Goal: Task Accomplishment & Management: Manage account settings

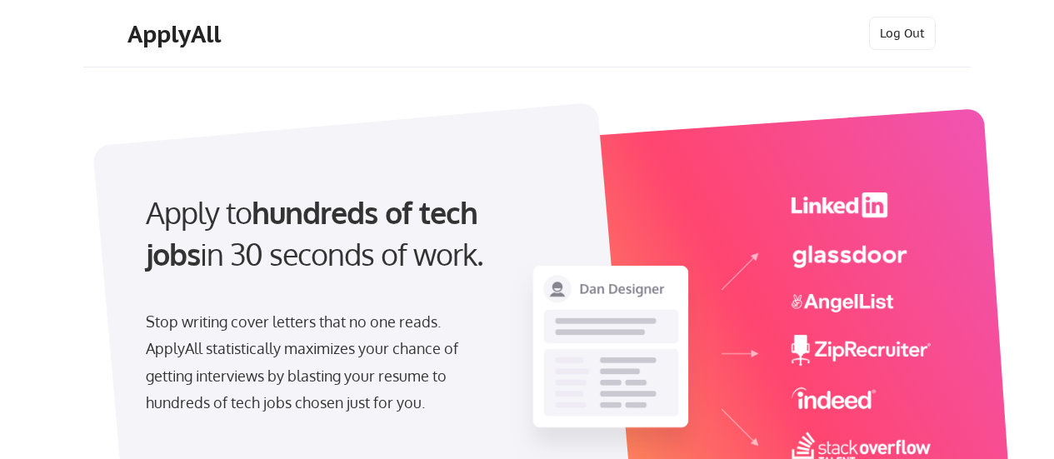
select select ""marketing___comms""
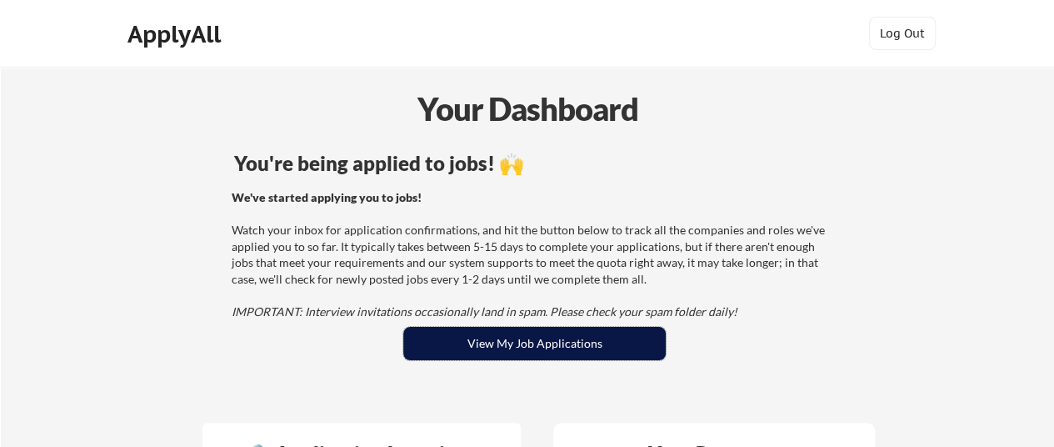
click at [537, 336] on button "View My Job Applications" at bounding box center [534, 343] width 263 height 33
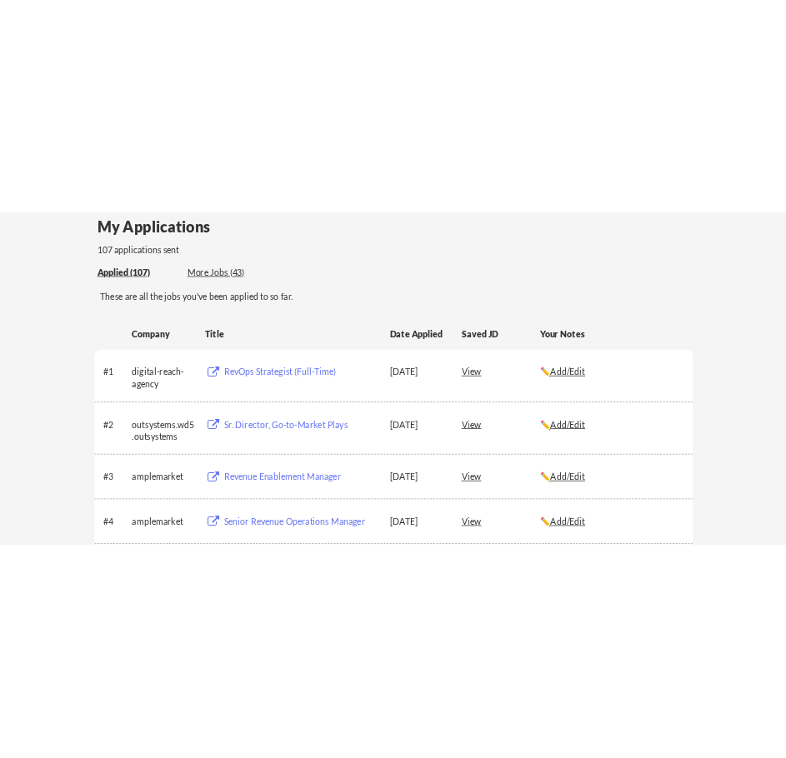
scroll to position [167, 0]
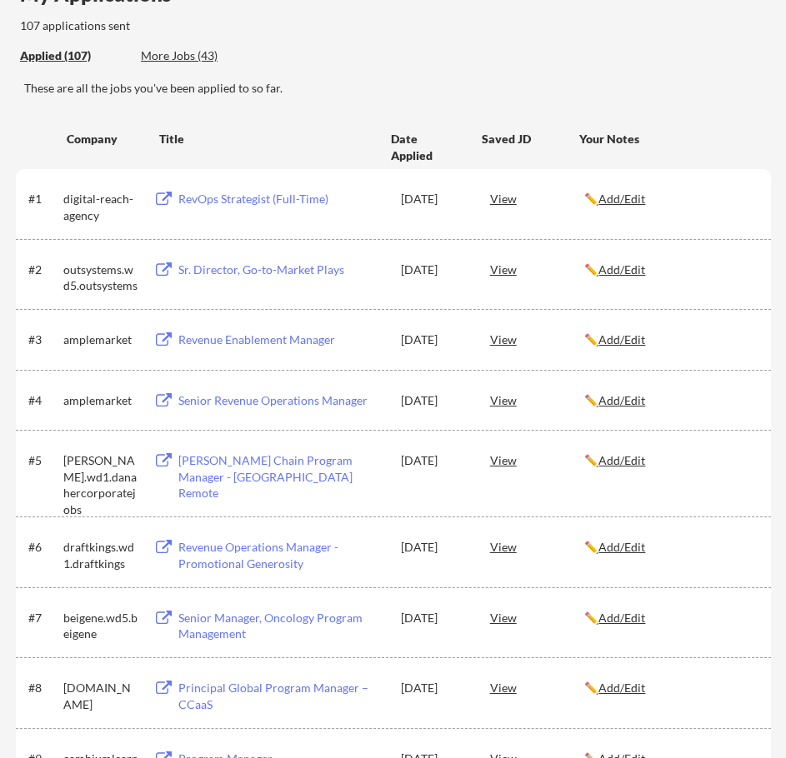
click at [622, 446] on u "Add/Edit" at bounding box center [621, 618] width 47 height 14
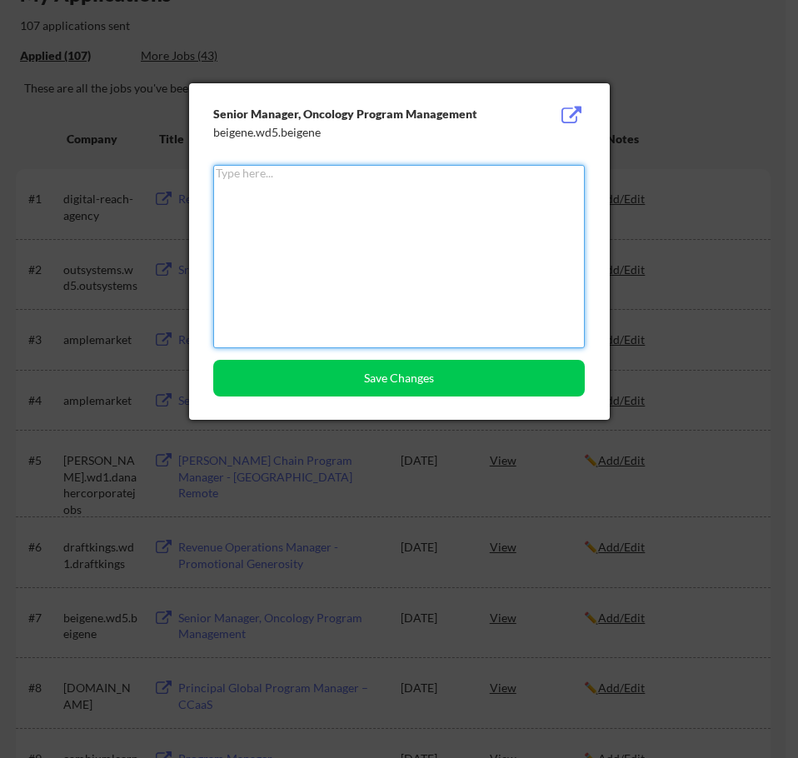
click at [488, 210] on textarea at bounding box center [399, 256] width 372 height 183
click at [772, 381] on div at bounding box center [399, 379] width 798 height 758
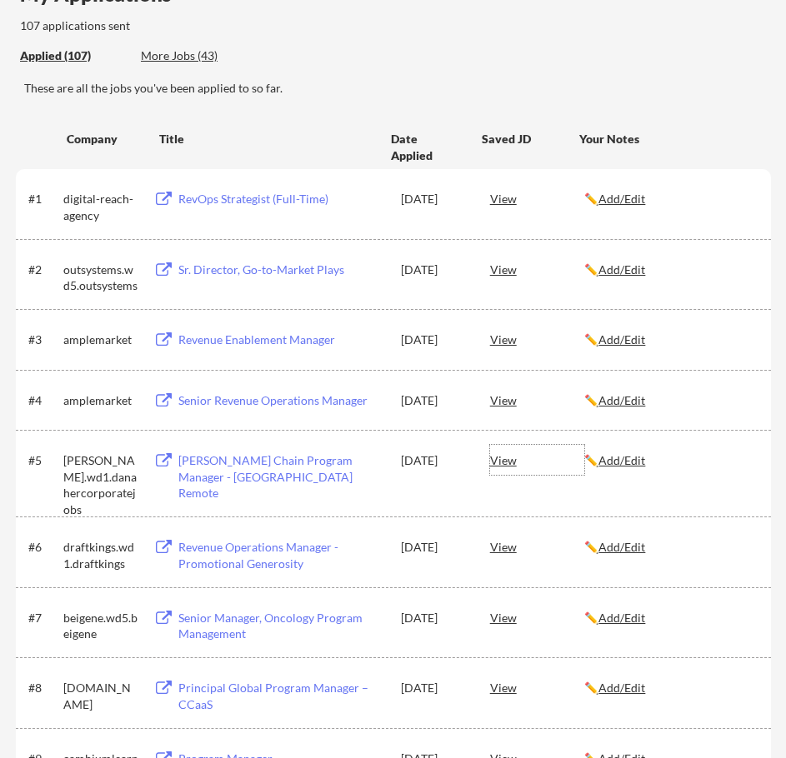
click at [502, 446] on div "View" at bounding box center [537, 460] width 95 height 30
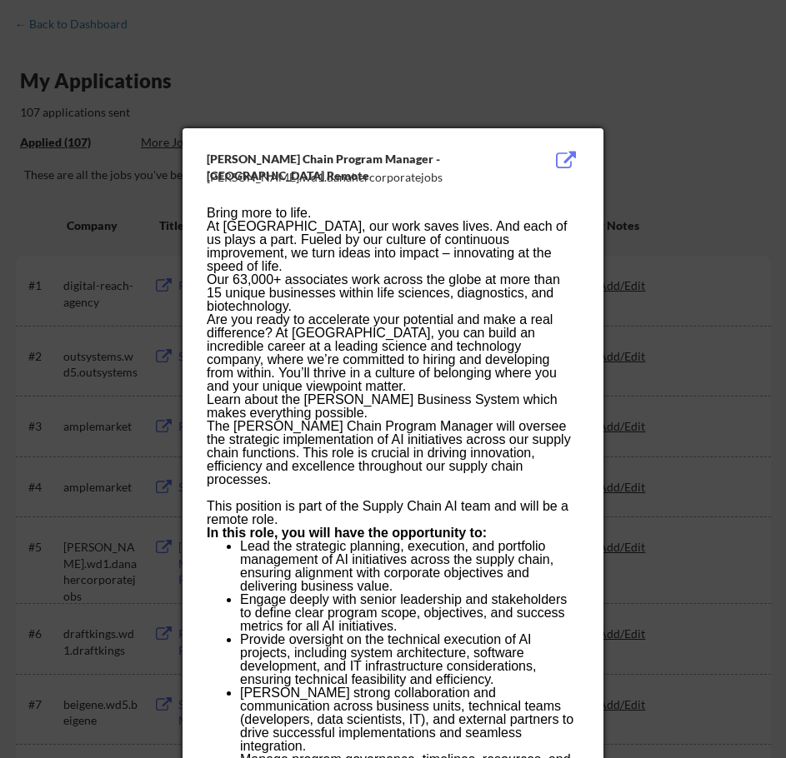
scroll to position [0, 0]
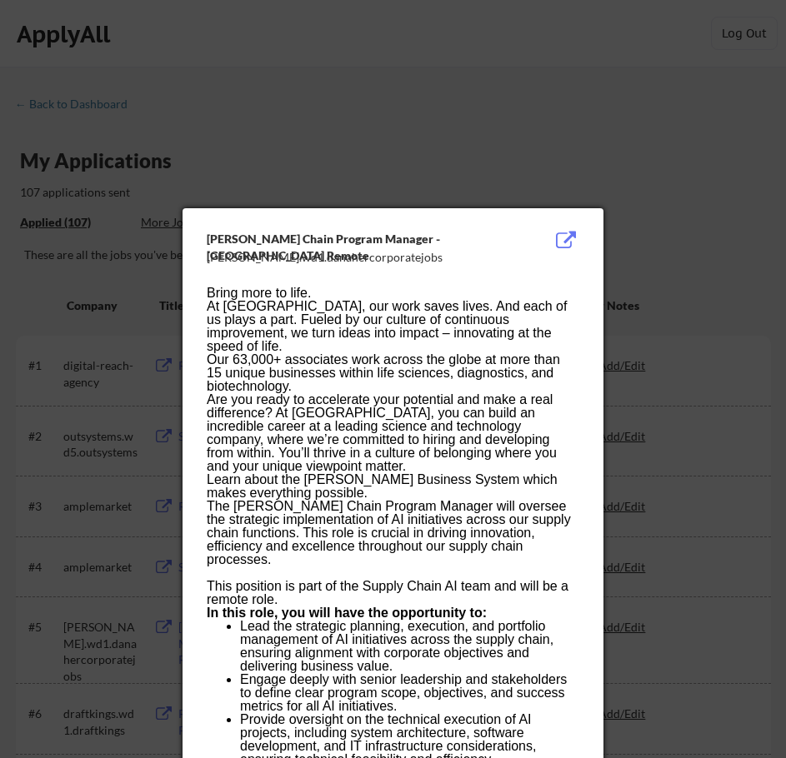
click at [699, 309] on div at bounding box center [393, 379] width 786 height 758
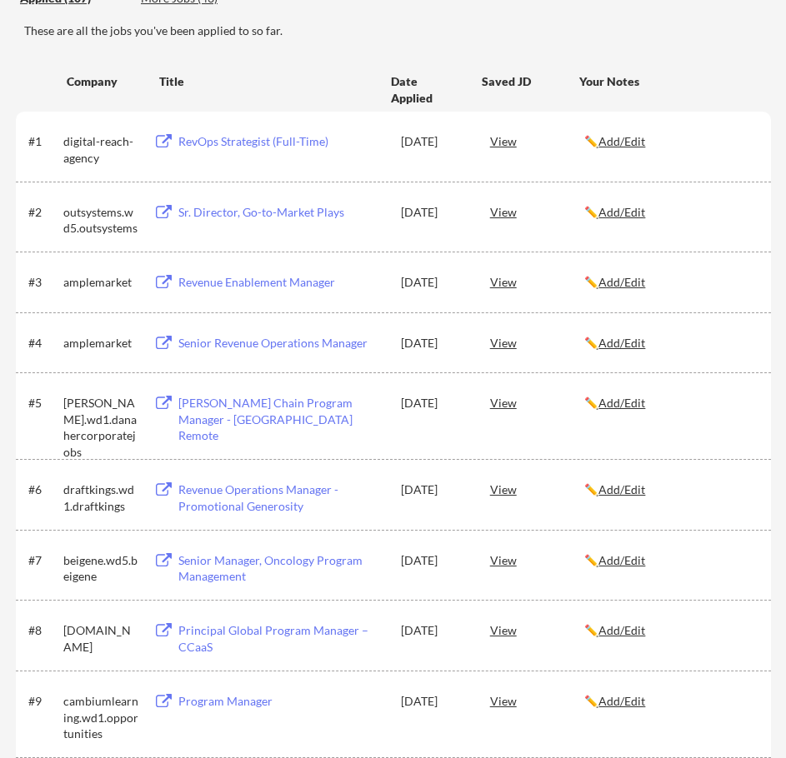
scroll to position [250, 0]
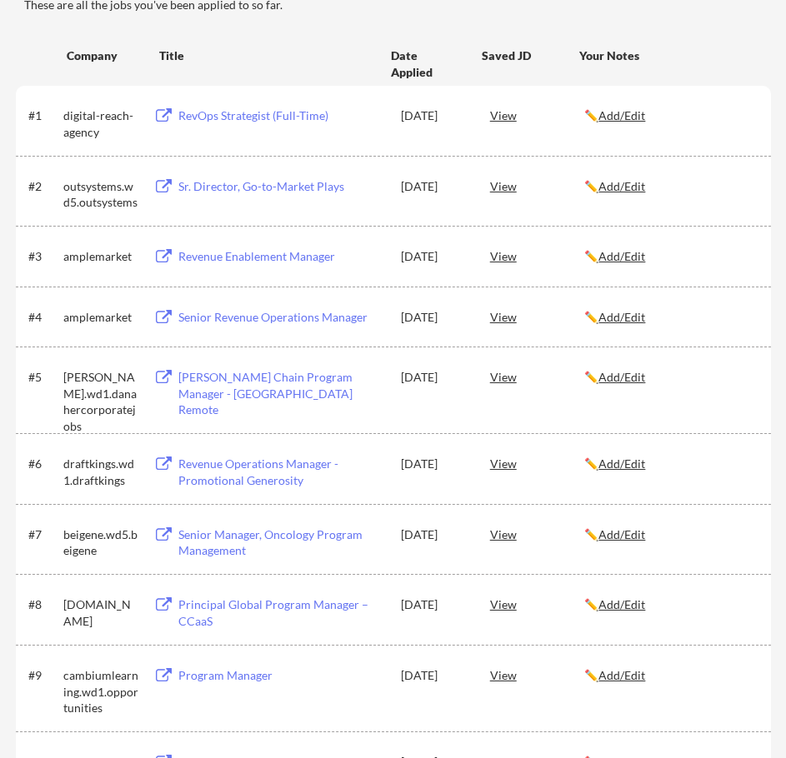
click at [507, 446] on div "View" at bounding box center [537, 534] width 95 height 30
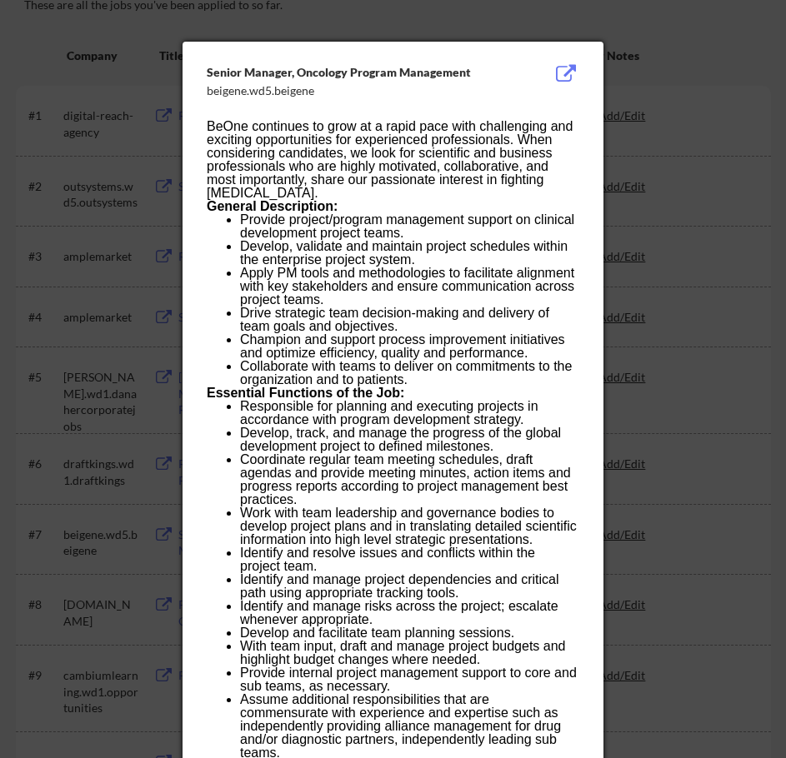
click at [563, 67] on button at bounding box center [566, 74] width 26 height 20
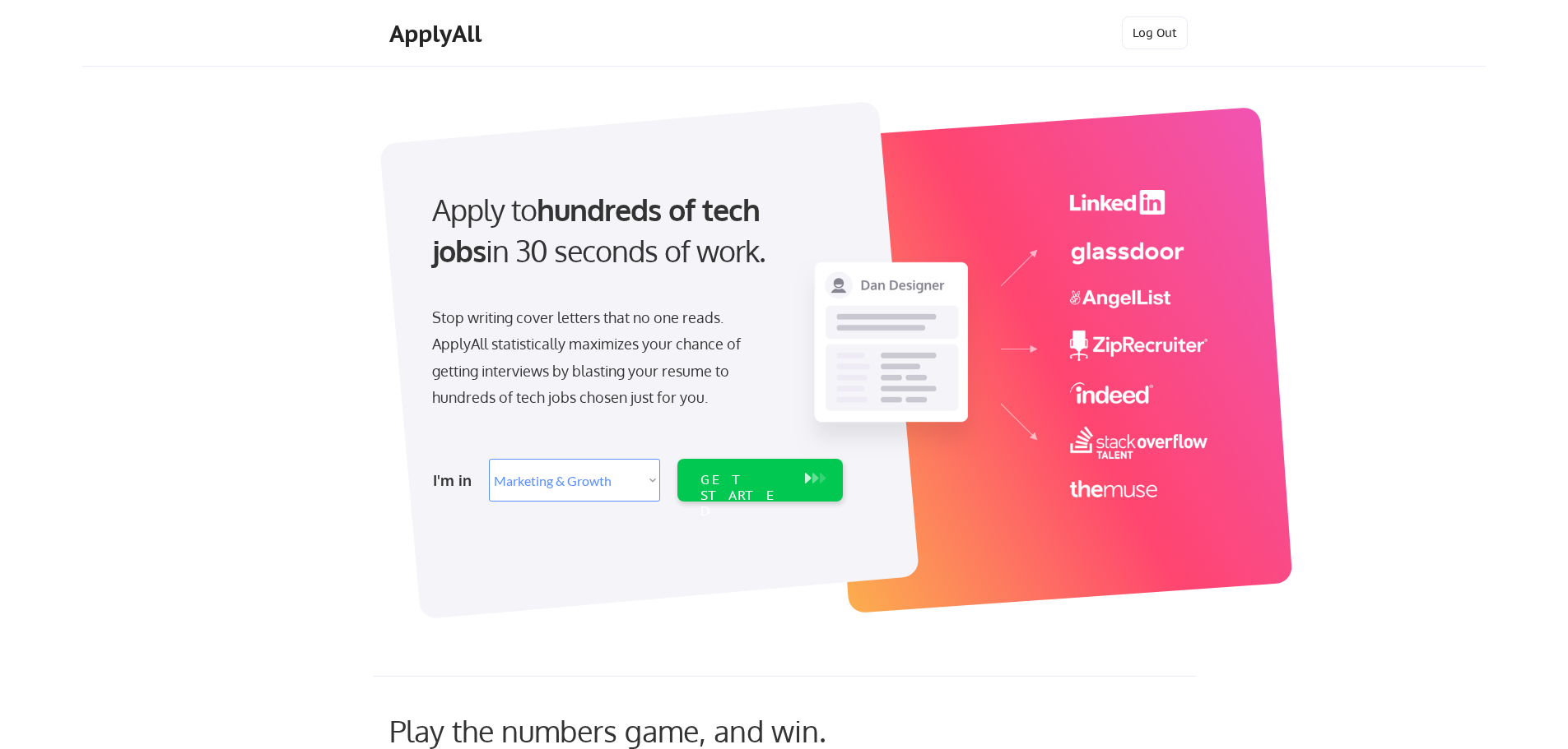
select select ""marketing___comms""
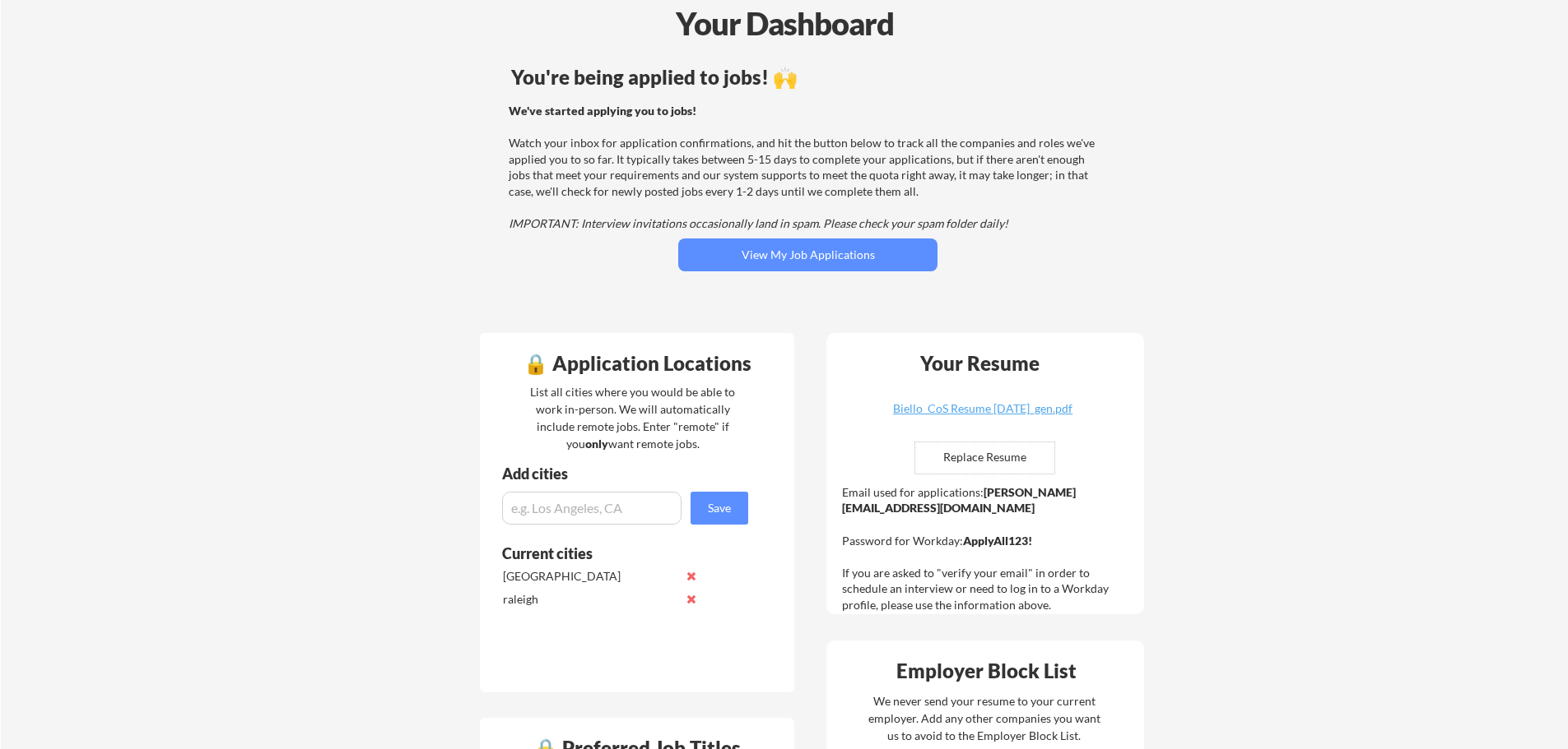
scroll to position [82, 0]
click at [783, 261] on button "View My Job Applications" at bounding box center [808, 256] width 260 height 33
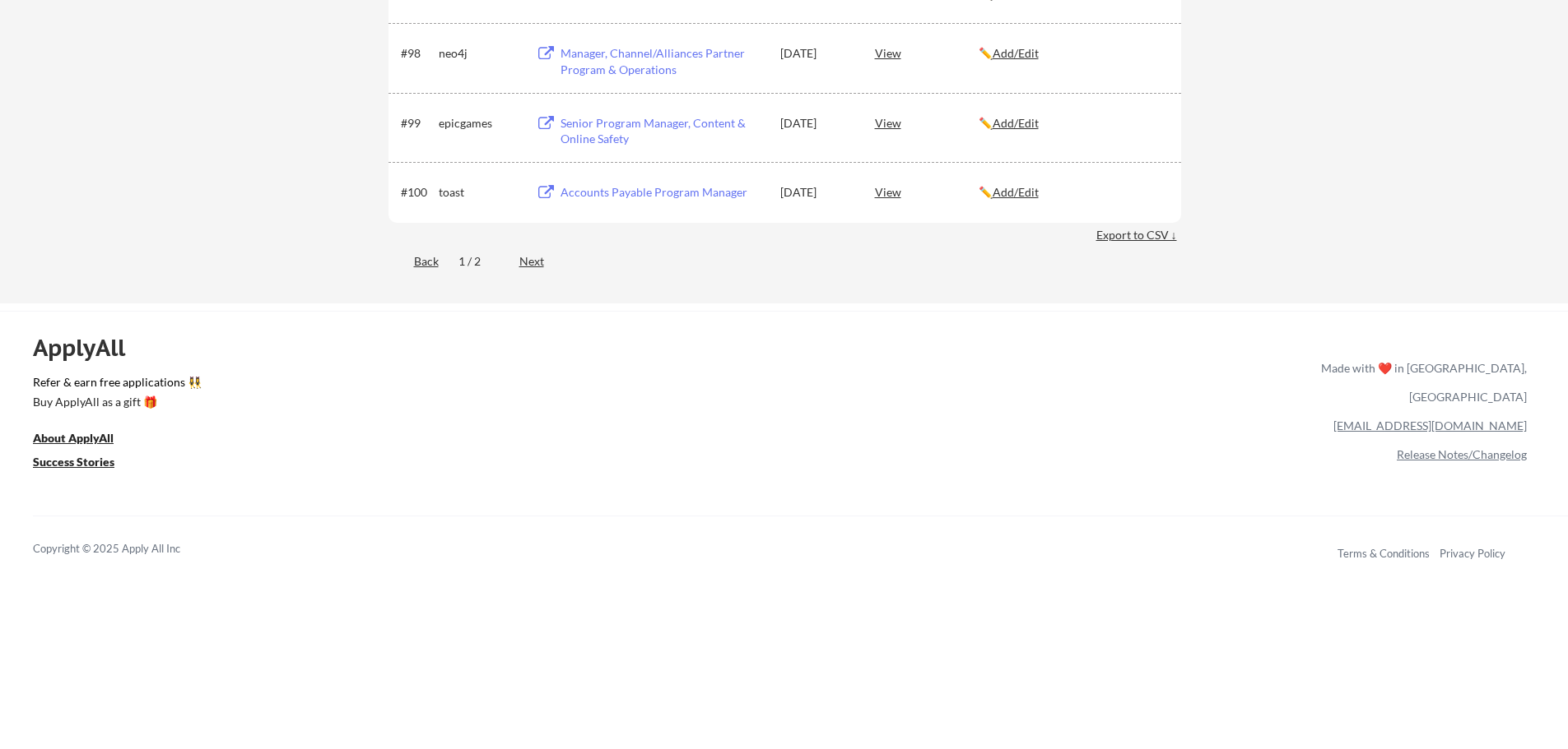
scroll to position [6661, 0]
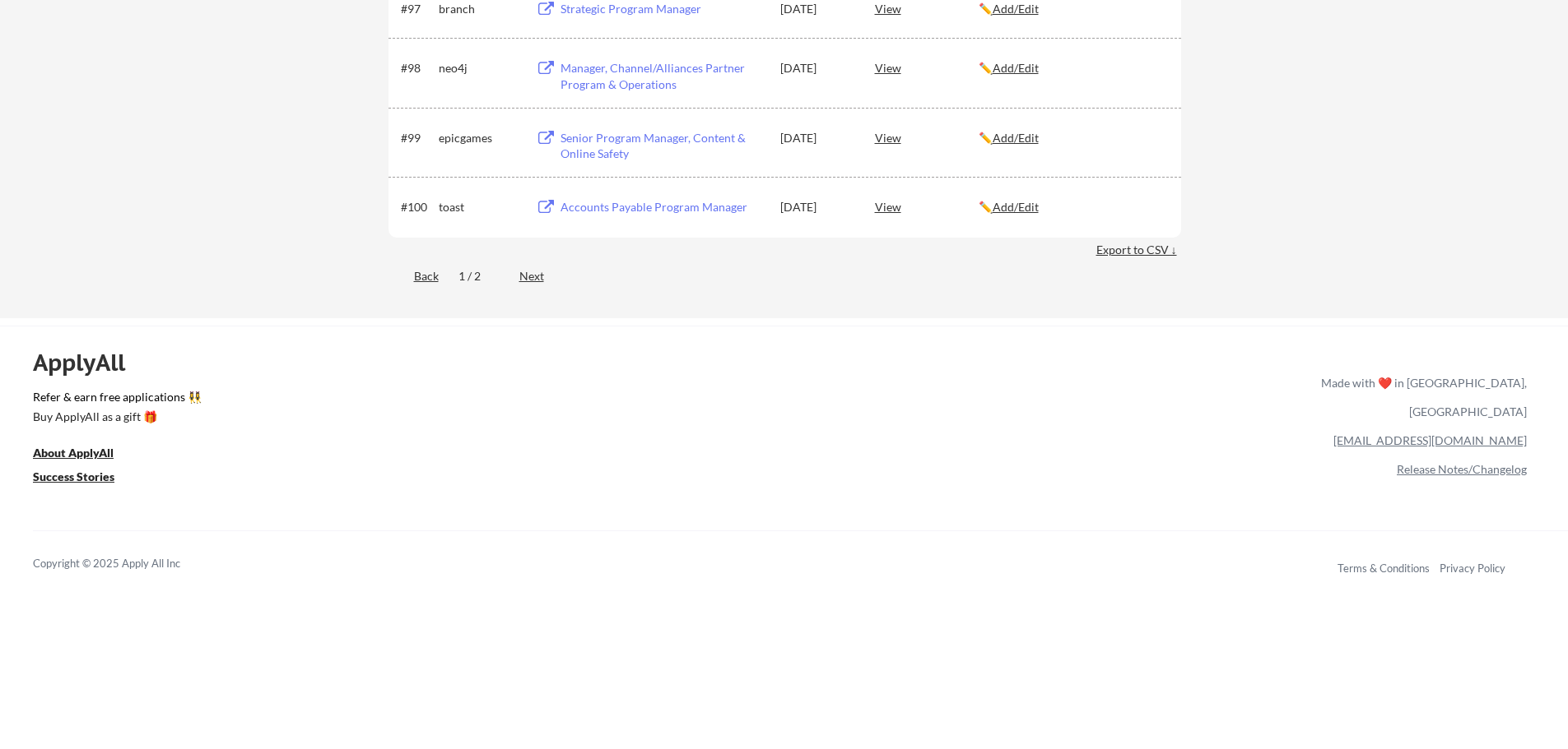
click at [531, 274] on div "Next" at bounding box center [541, 276] width 43 height 17
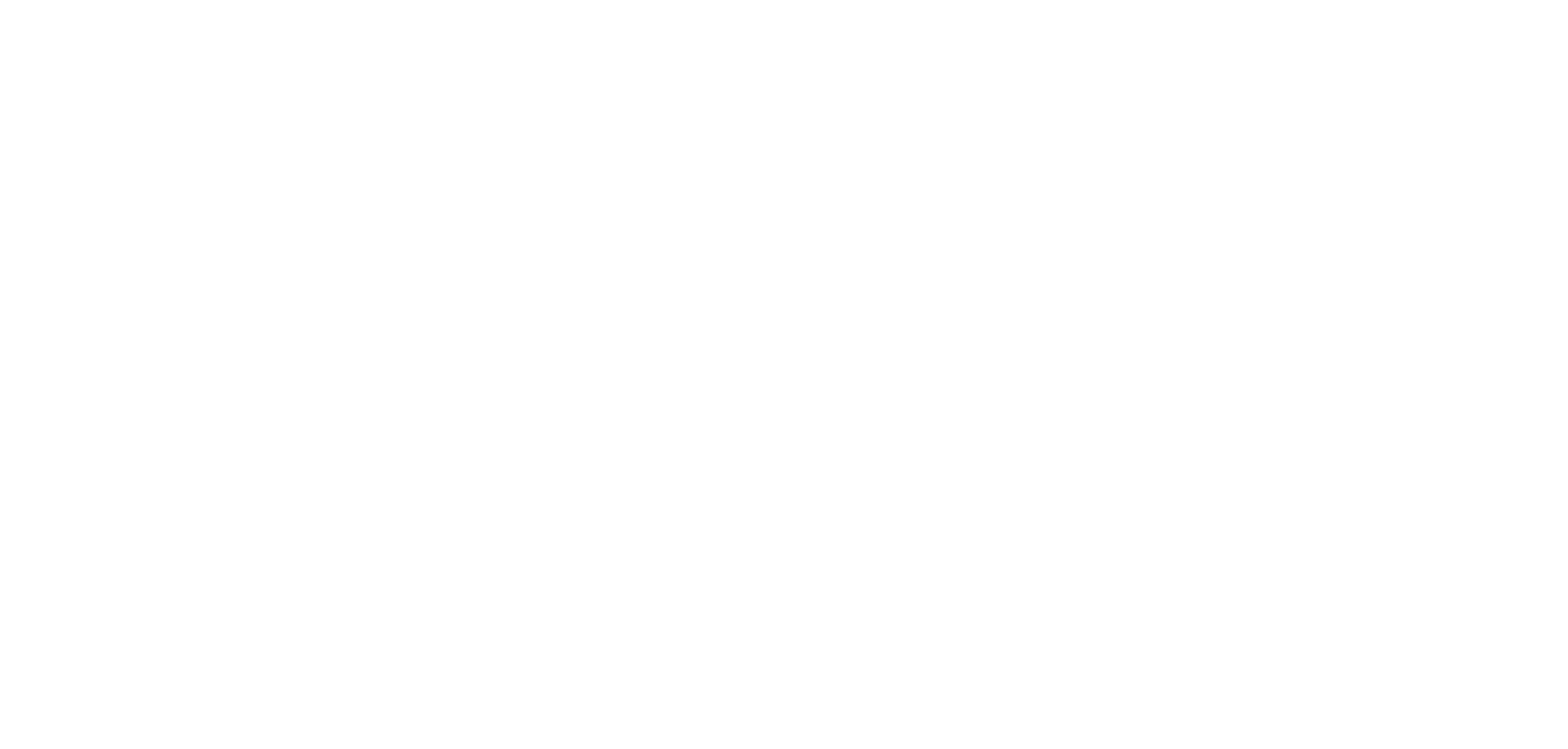
scroll to position [1129, 0]
